Goal: Task Accomplishment & Management: Manage account settings

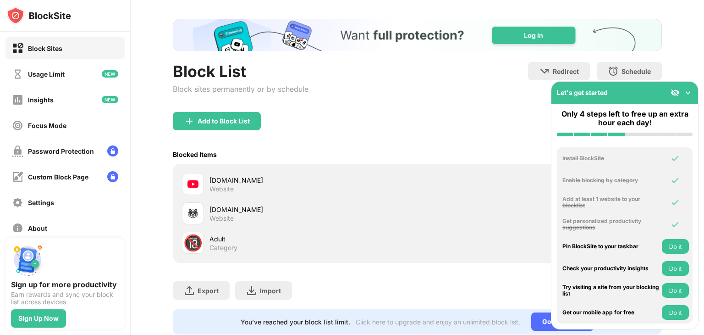
scroll to position [70, 0]
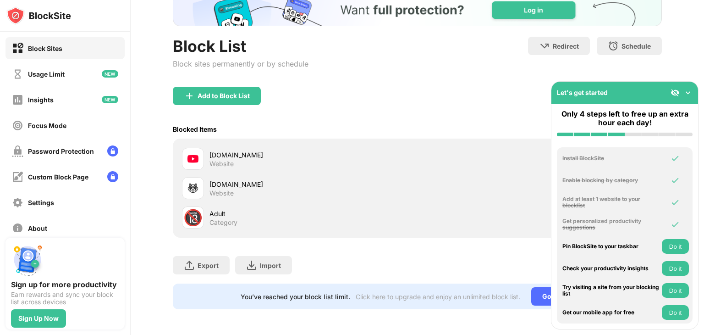
click at [215, 209] on div "Adult" at bounding box center [314, 214] width 208 height 10
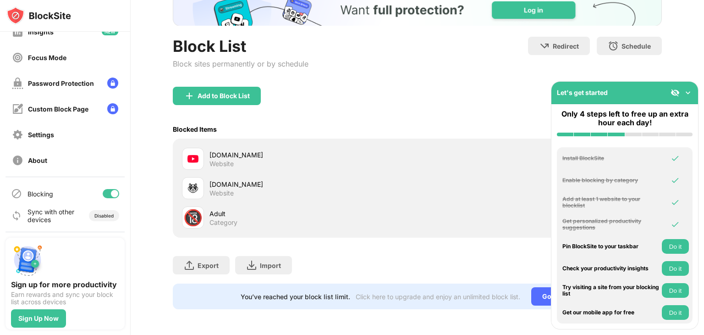
scroll to position [0, 0]
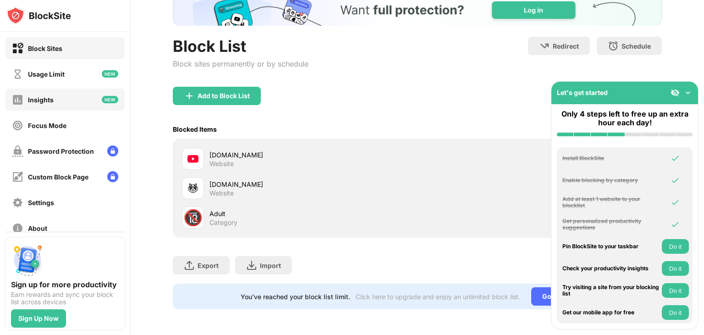
click at [79, 104] on div "Insights" at bounding box center [65, 99] width 119 height 22
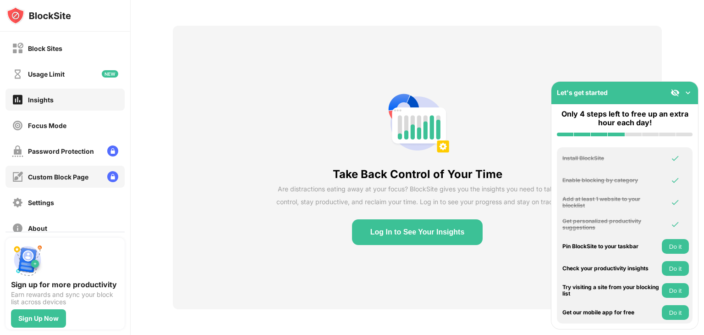
click at [87, 165] on div "Custom Block Page" at bounding box center [65, 176] width 119 height 22
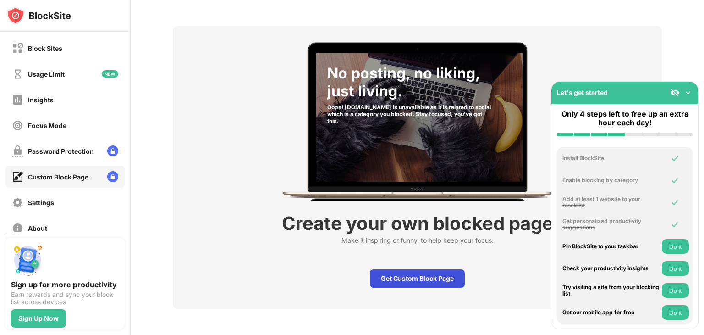
click at [457, 270] on div "Get Custom Block Page" at bounding box center [417, 278] width 95 height 18
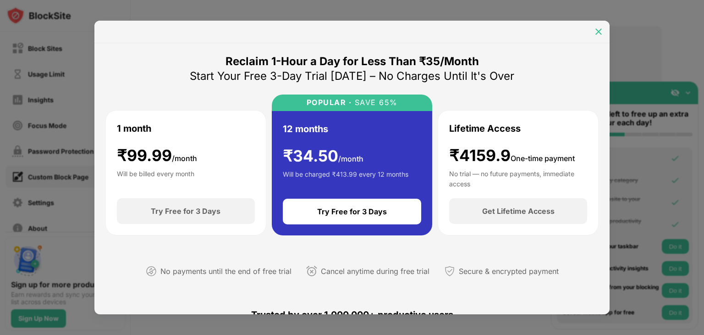
click at [601, 33] on img at bounding box center [598, 31] width 9 height 9
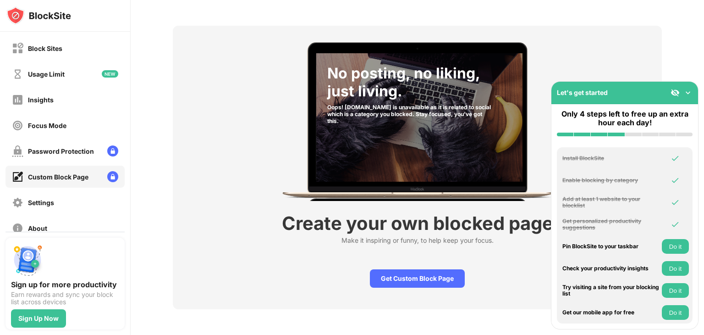
click at [92, 63] on div "Block Sites Usage Limit Insights Focus Mode Password Protection Custom Block Pa…" at bounding box center [65, 138] width 130 height 213
click at [92, 63] on div "Usage Limit" at bounding box center [65, 74] width 119 height 22
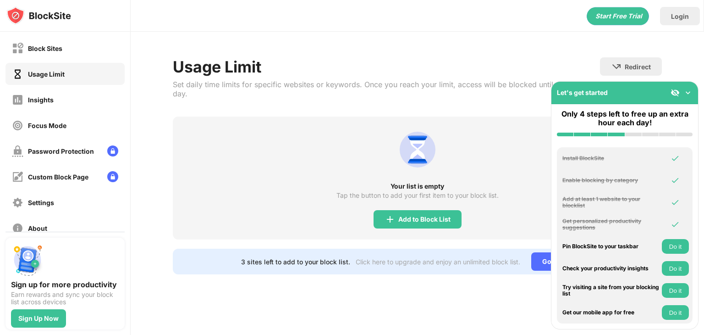
click at [692, 94] on img at bounding box center [688, 92] width 9 height 9
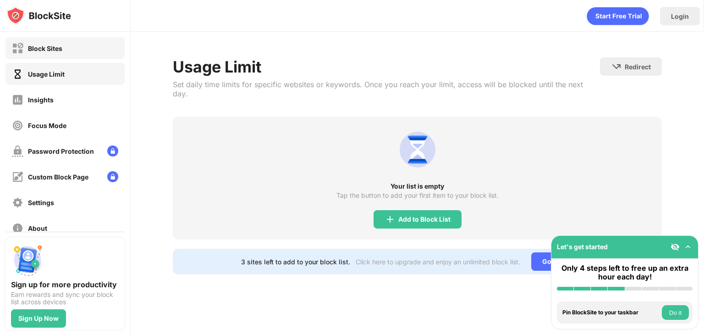
click at [67, 43] on div "Block Sites" at bounding box center [65, 48] width 119 height 22
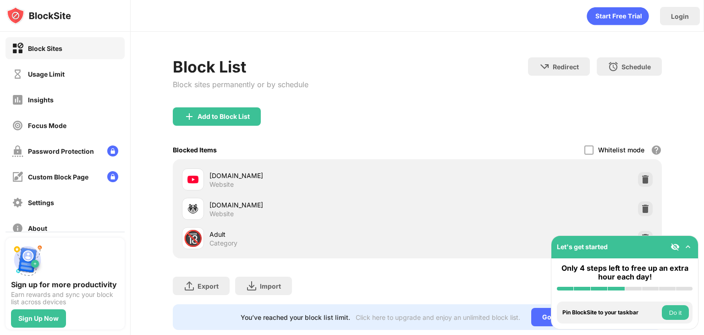
scroll to position [27, 0]
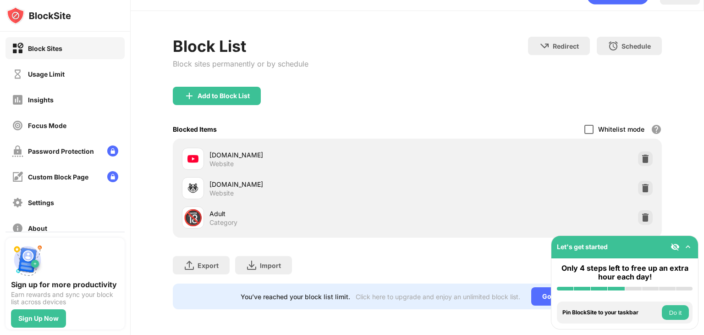
click at [585, 125] on div at bounding box center [589, 129] width 9 height 9
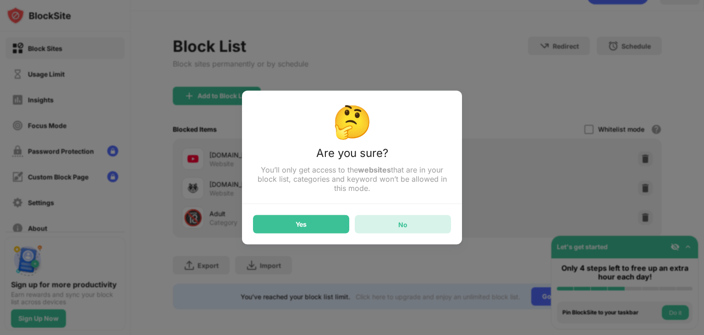
click at [408, 219] on div "No" at bounding box center [403, 224] width 96 height 18
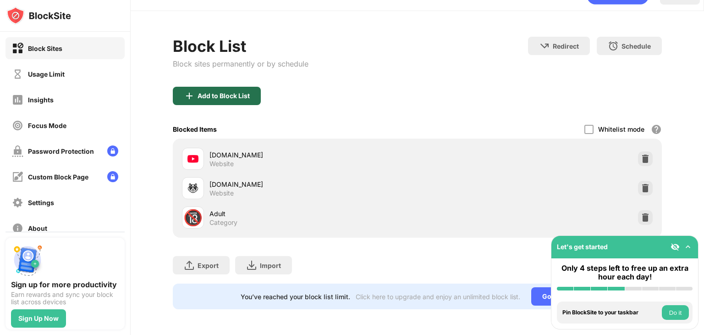
click at [247, 87] on div "Add to Block List" at bounding box center [217, 96] width 88 height 18
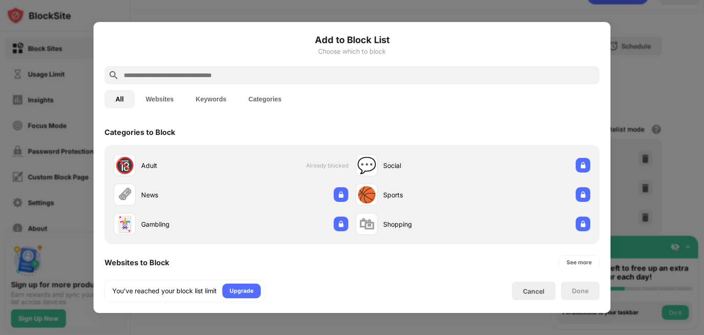
click at [163, 97] on button "Websites" at bounding box center [160, 99] width 50 height 18
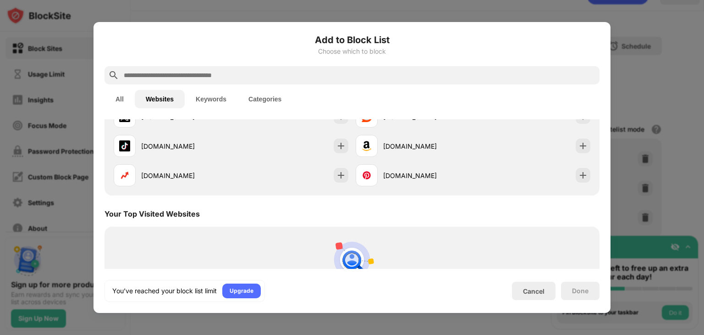
scroll to position [184, 0]
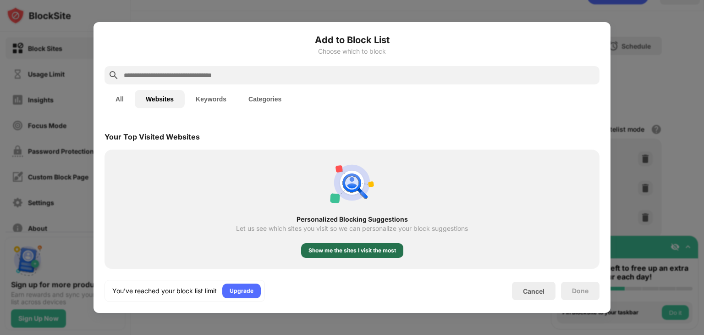
click at [349, 251] on div "Show me the sites I visit the most" at bounding box center [353, 250] width 88 height 9
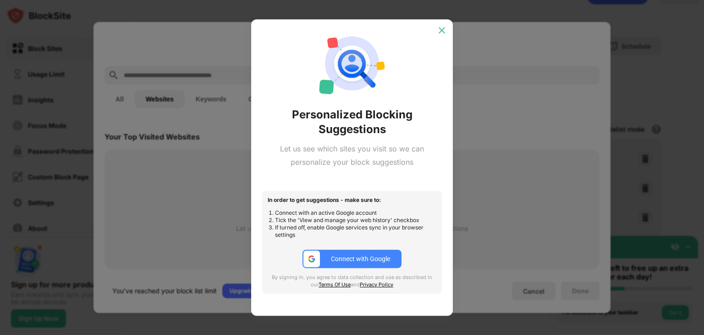
click at [446, 33] on img at bounding box center [441, 30] width 9 height 9
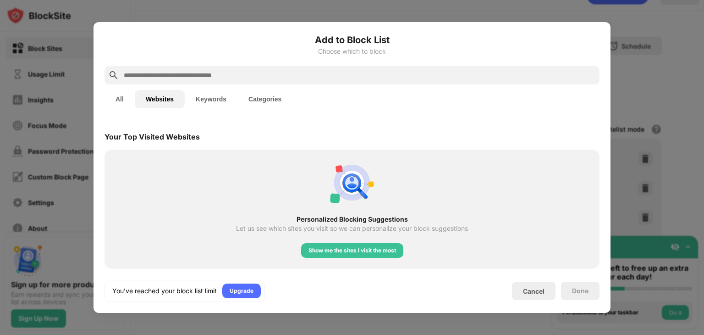
click at [262, 92] on button "Categories" at bounding box center [264, 99] width 55 height 18
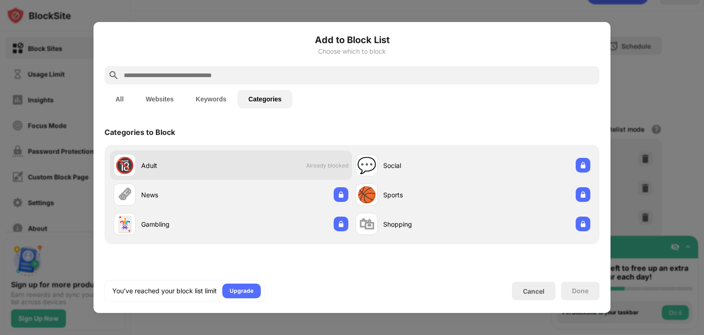
click at [274, 162] on div "🔞 Adult Already blocked" at bounding box center [231, 164] width 242 height 29
click at [298, 165] on div "🔞 Adult Already blocked" at bounding box center [231, 164] width 242 height 29
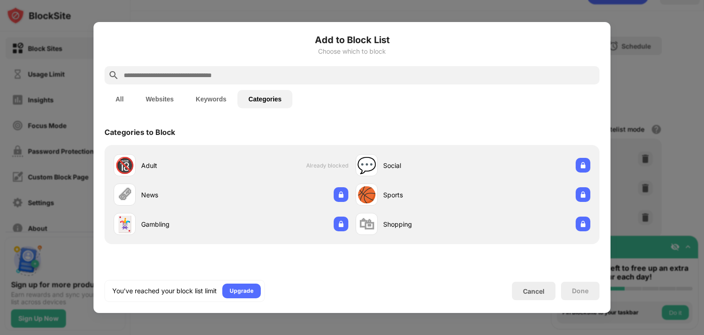
click at [476, 4] on div at bounding box center [352, 167] width 704 height 335
